Goal: Information Seeking & Learning: Check status

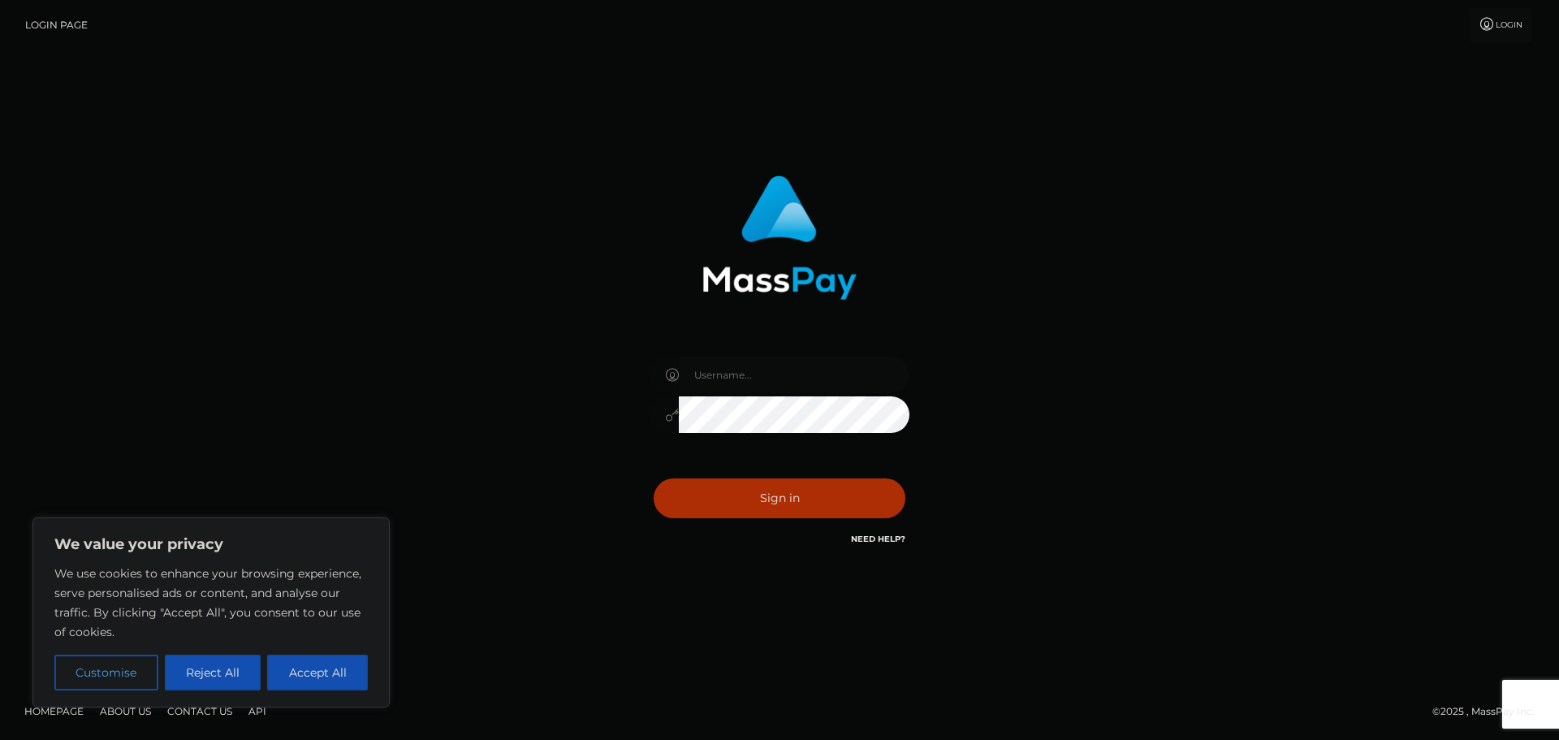
type input "ella.wowcan"
click at [737, 368] on input "ella.wowcan" at bounding box center [794, 375] width 231 height 37
click at [718, 496] on button "Sign in" at bounding box center [780, 498] width 252 height 40
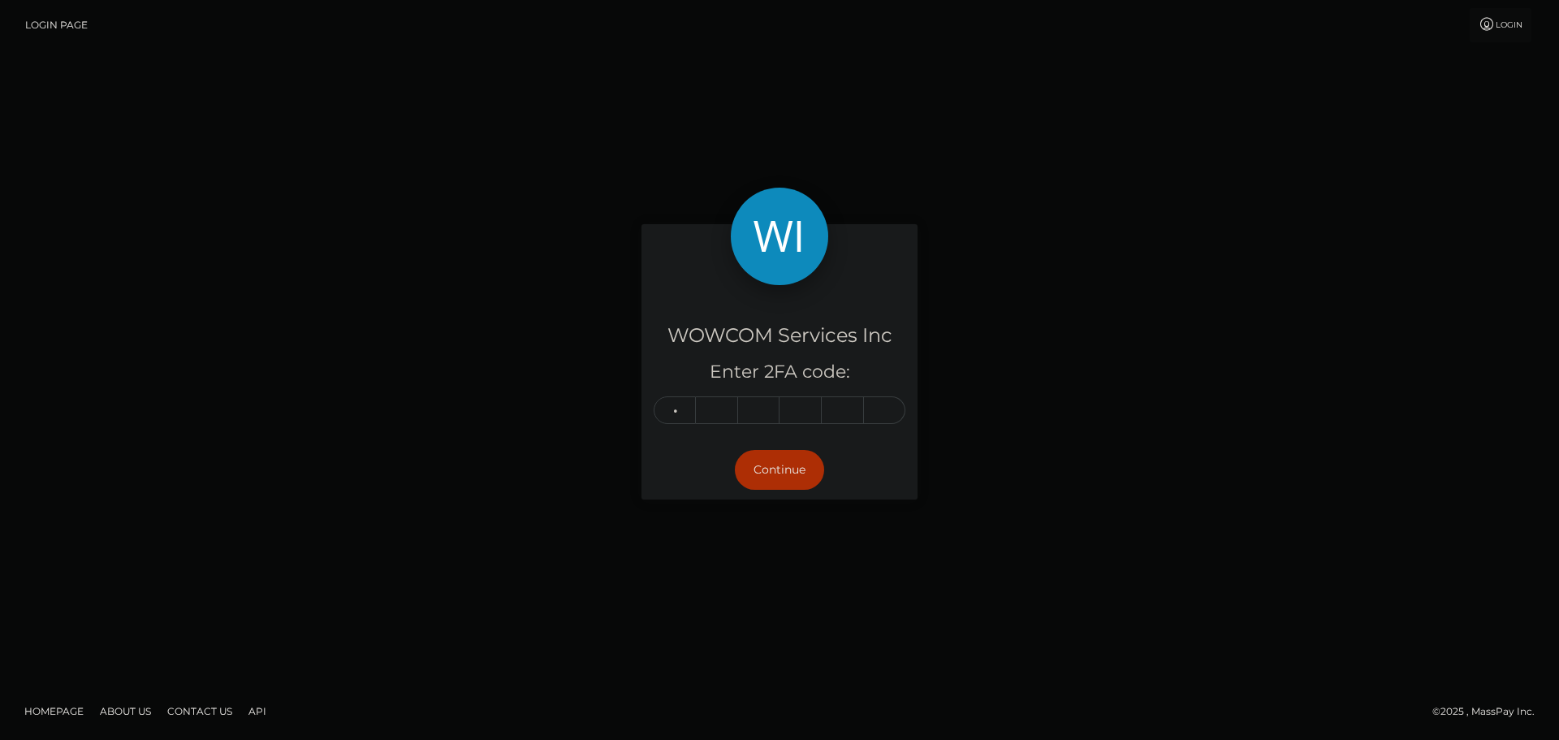
type input "9"
type input "7"
type input "9"
type input "6"
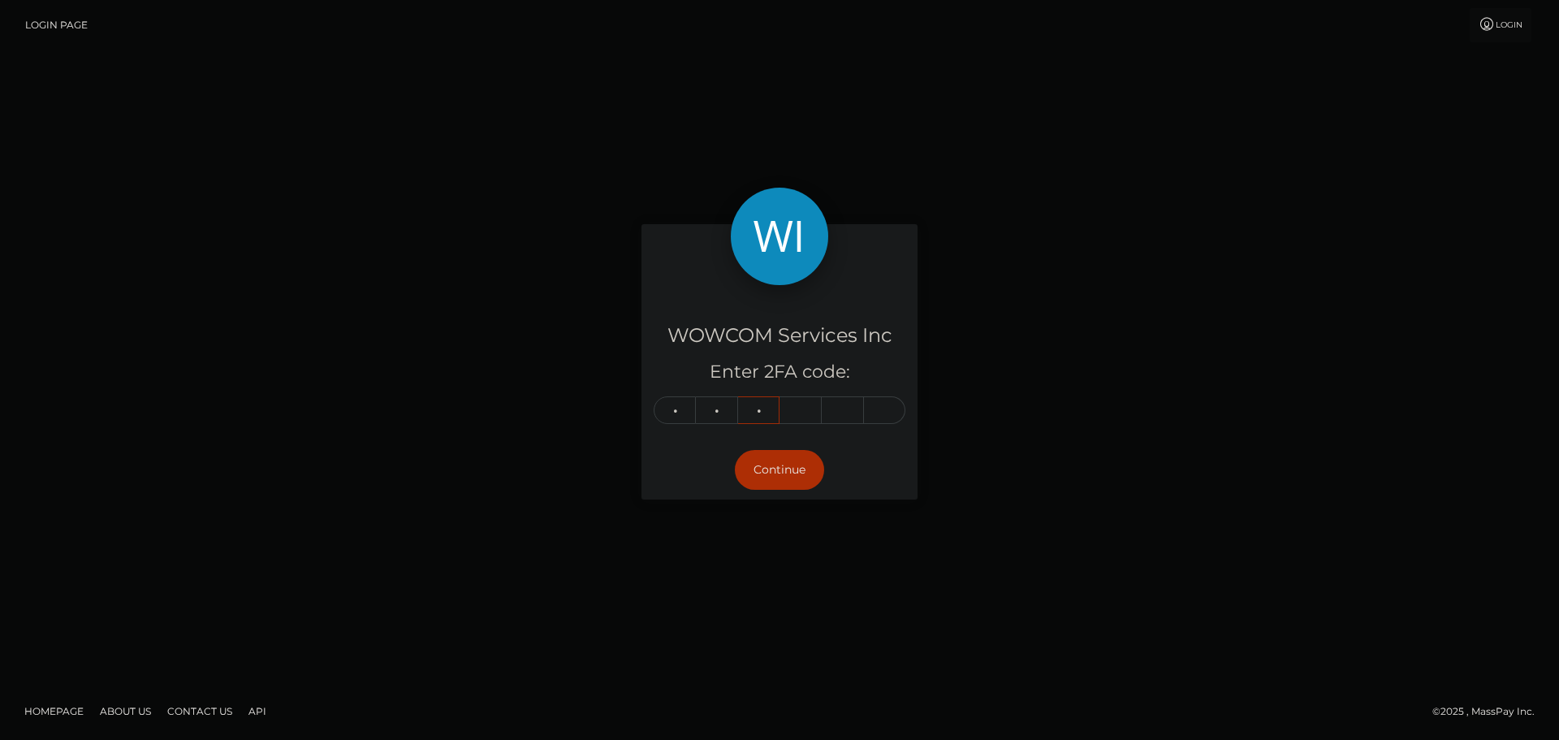
type input "0"
type input "3"
type input "9"
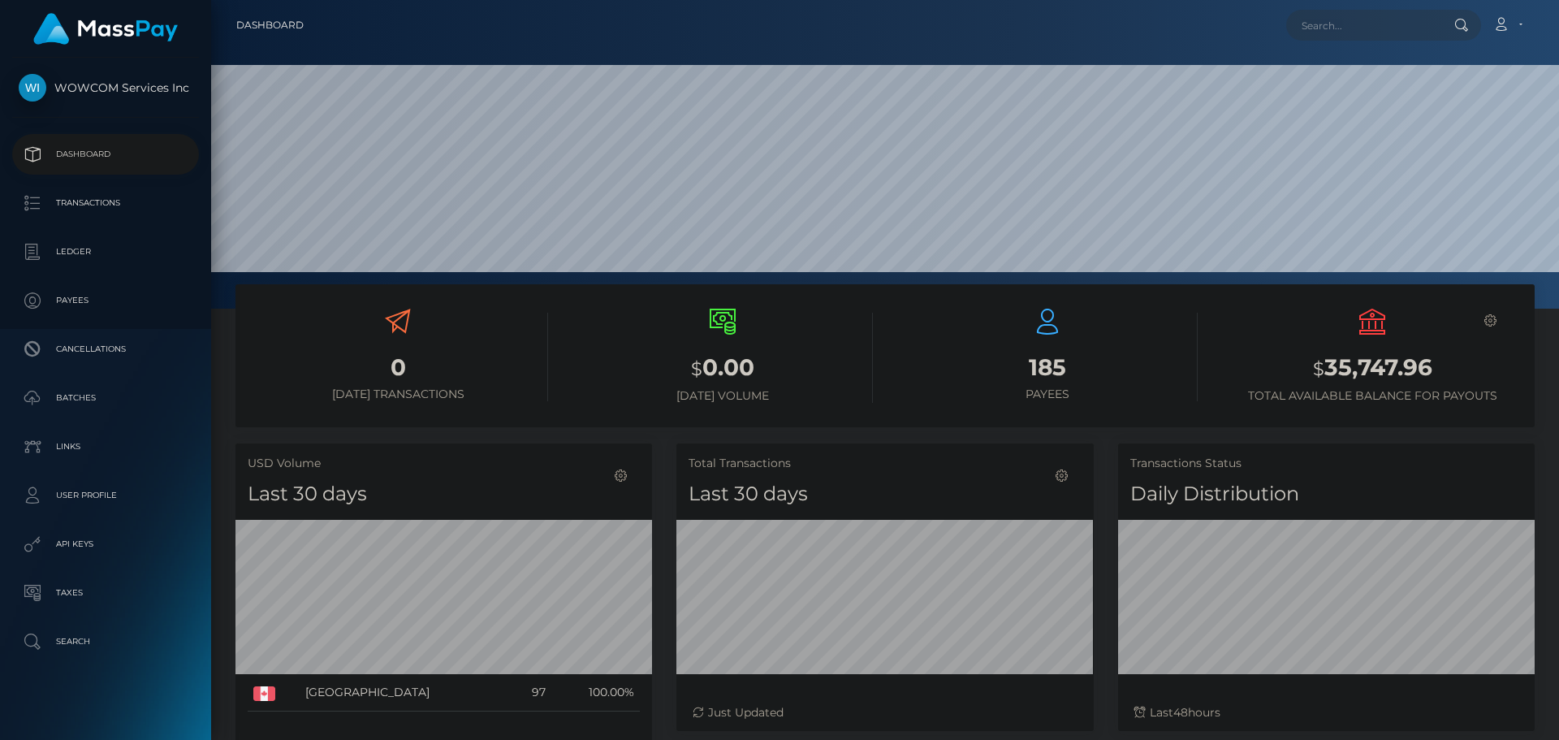
scroll to position [288, 417]
click at [80, 236] on link "Ledger" at bounding box center [105, 251] width 187 height 41
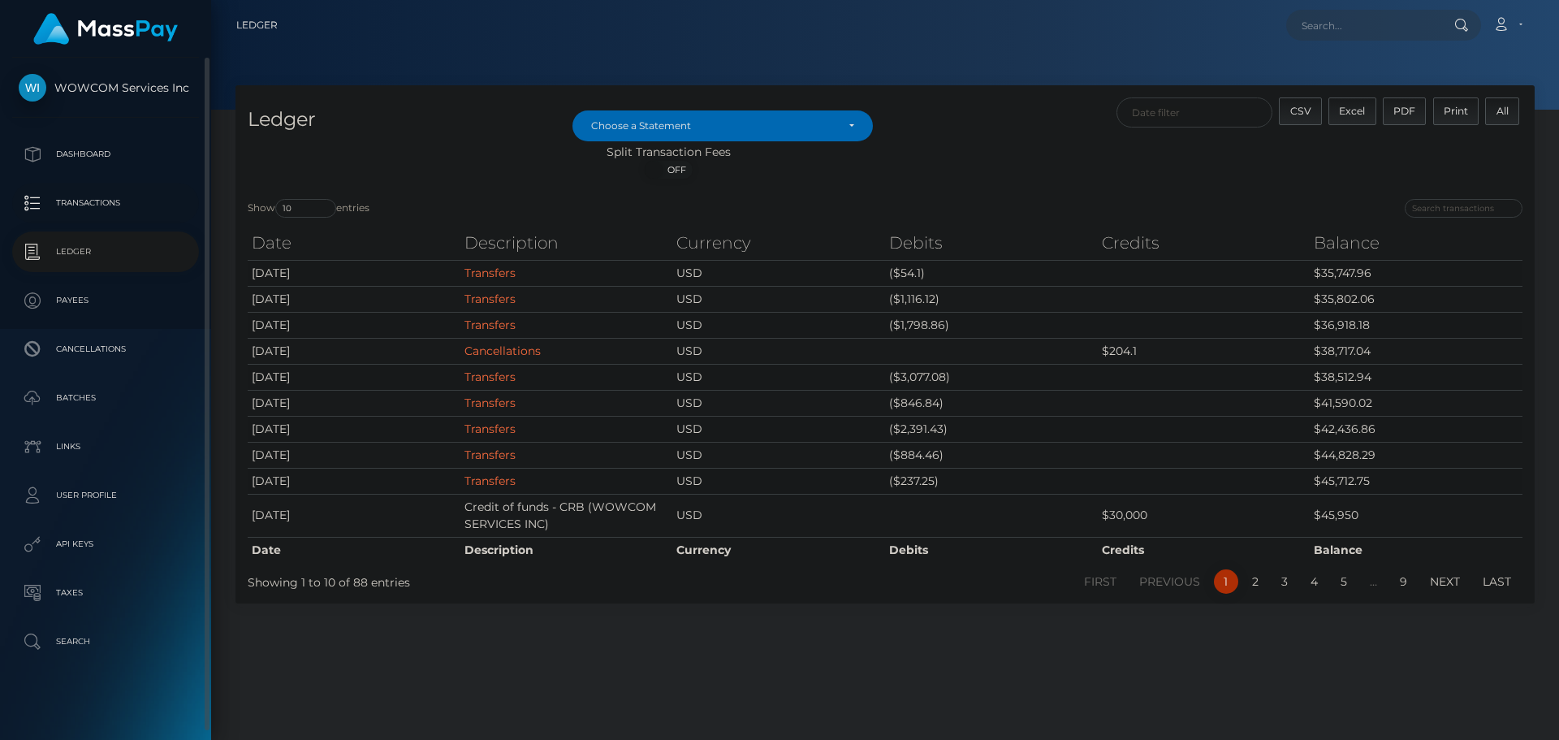
click at [114, 211] on p "Transactions" at bounding box center [106, 203] width 174 height 24
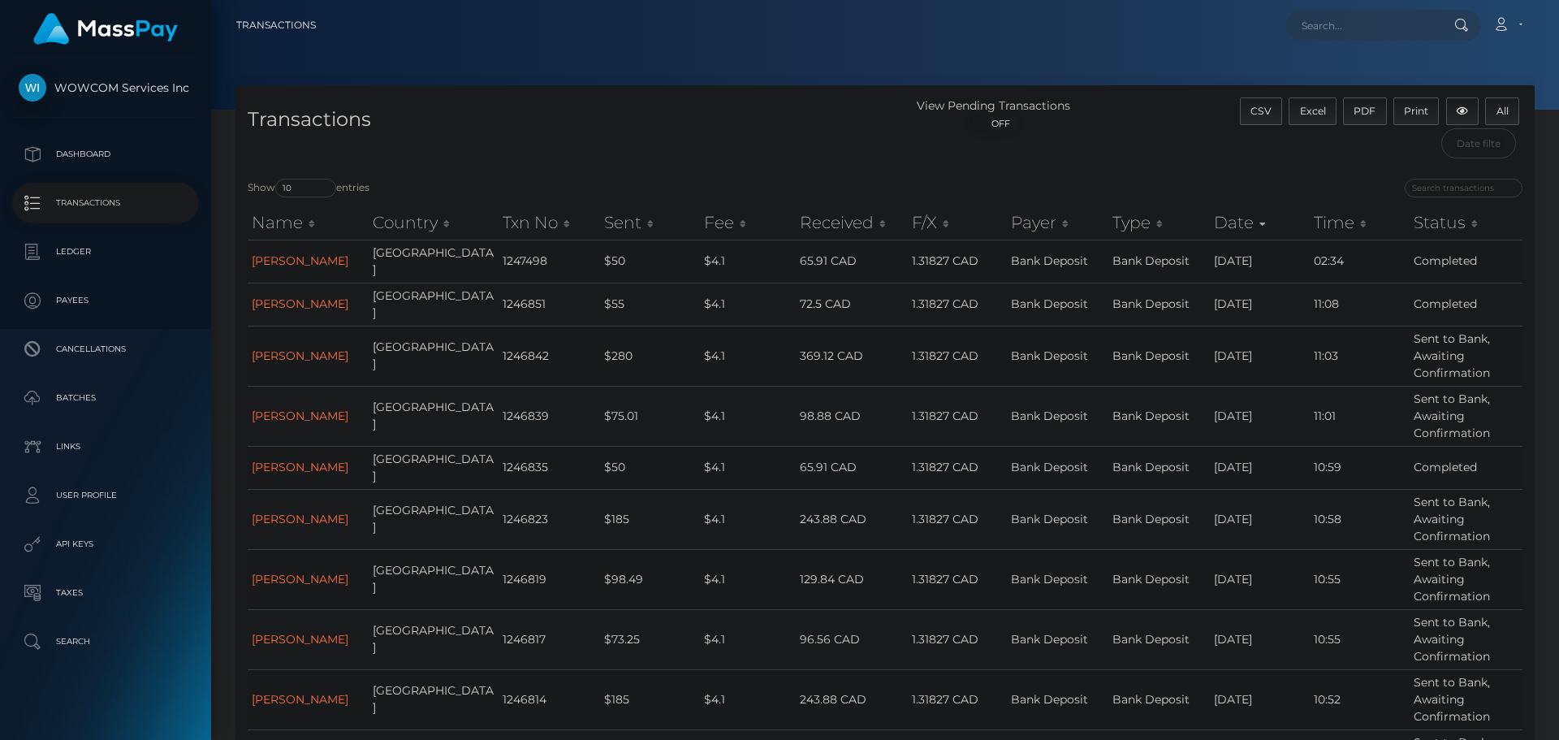
click at [1319, 41] on div "Loading... Loading... Account Edit Profile Logout" at bounding box center [931, 25] width 1205 height 34
click at [1331, 33] on input "text" at bounding box center [1362, 25] width 153 height 31
paste input "jhc1977@yahoo.com"
type input "jhc1977@yahoo.com"
click at [1453, 20] on div at bounding box center [1460, 25] width 42 height 31
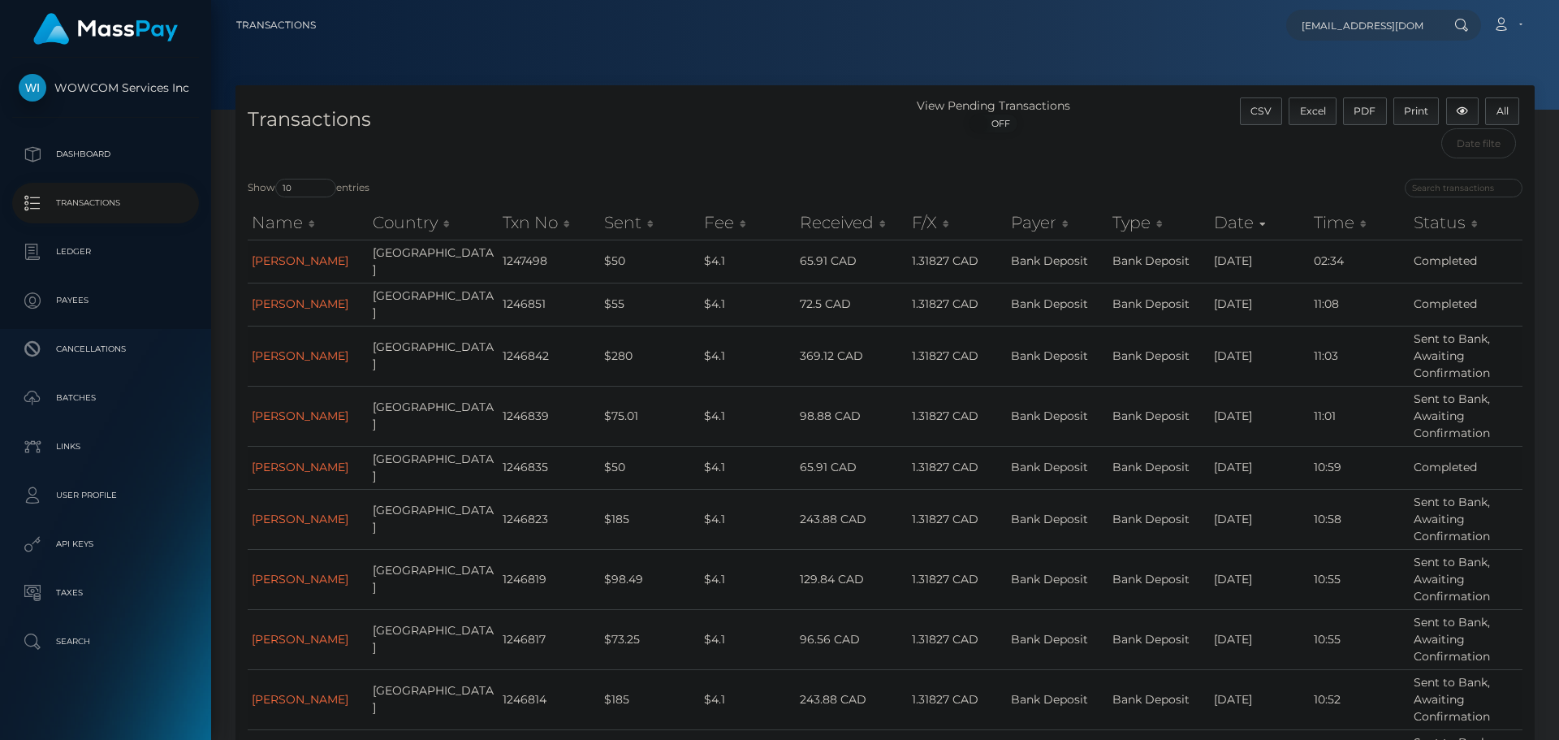
click at [1452, 20] on div at bounding box center [1460, 25] width 42 height 31
click at [110, 208] on p "Transactions" at bounding box center [106, 203] width 174 height 24
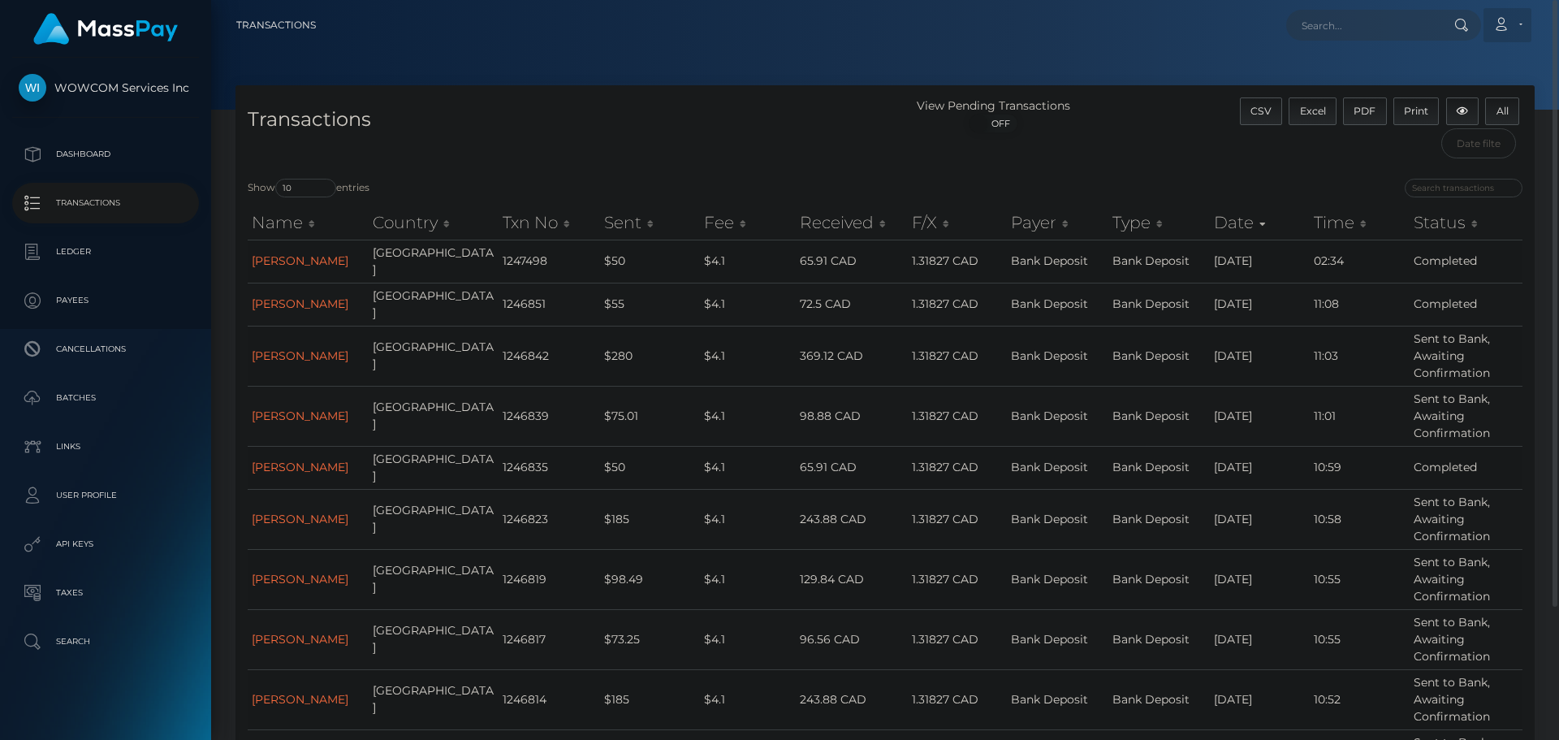
click at [1498, 31] on link "Account" at bounding box center [1508, 25] width 48 height 34
click at [1207, 66] on div at bounding box center [885, 55] width 1348 height 110
